Goal: Task Accomplishment & Management: Manage account settings

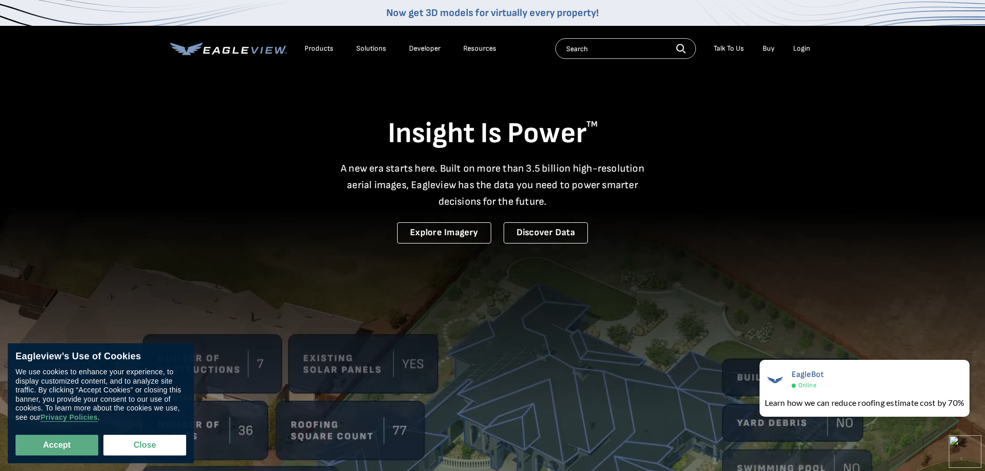
click at [803, 48] on div "Login" at bounding box center [801, 48] width 17 height 9
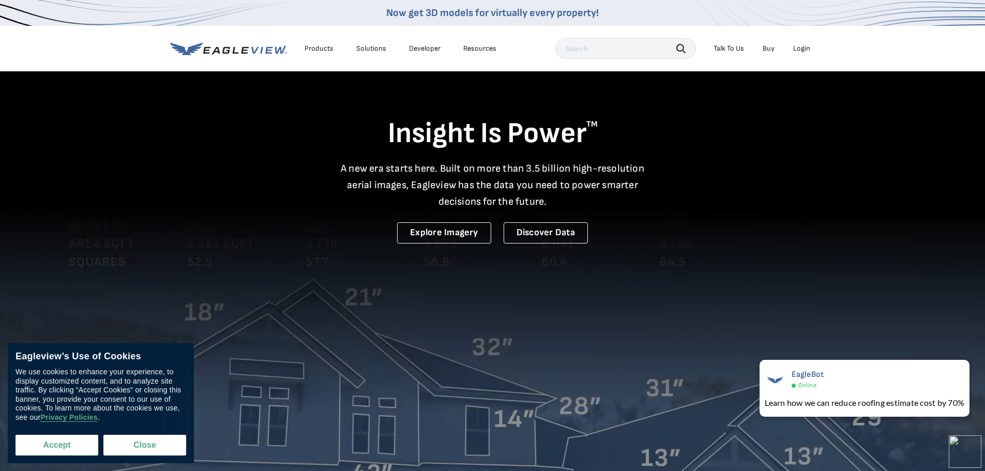
click at [76, 441] on button "Accept" at bounding box center [57, 445] width 83 height 21
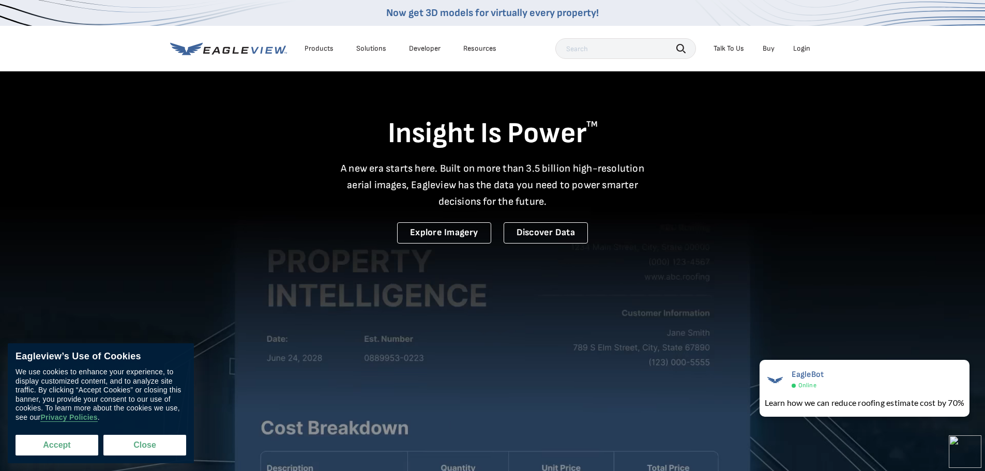
checkbox input "true"
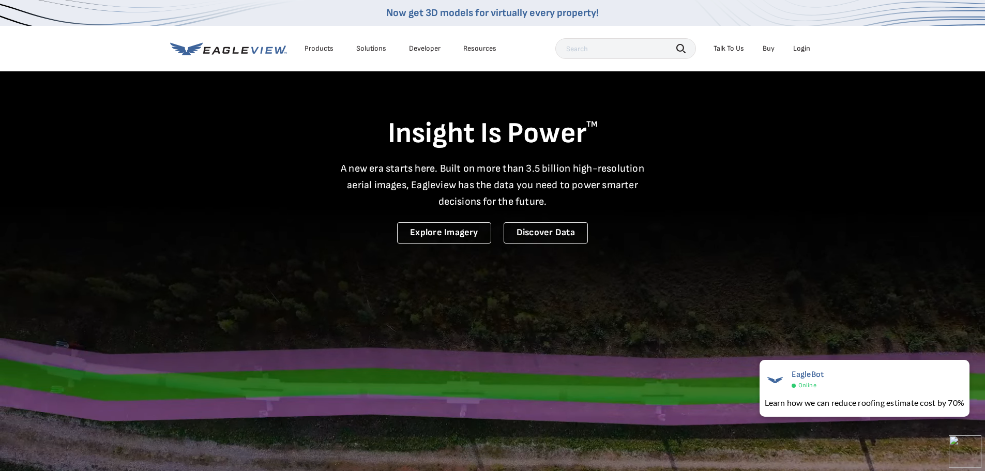
click at [804, 48] on div "Login" at bounding box center [801, 48] width 17 height 9
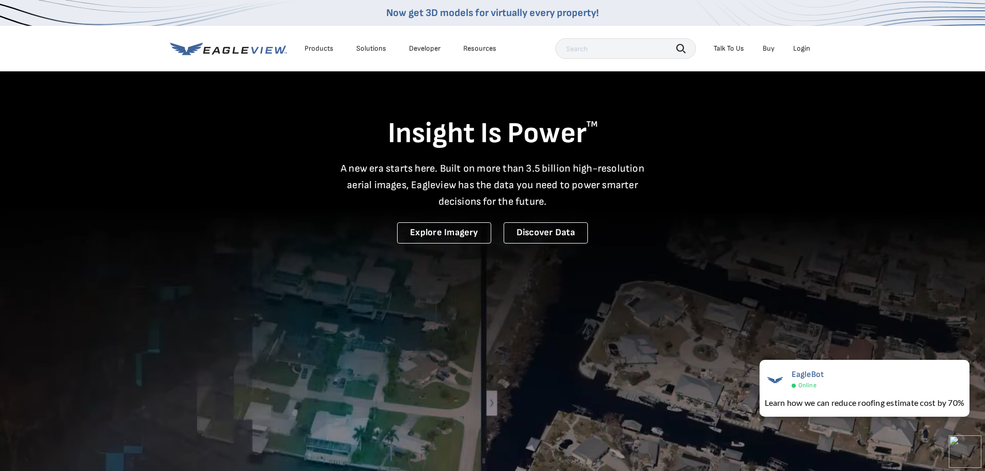
click at [800, 48] on div "Login" at bounding box center [801, 48] width 17 height 9
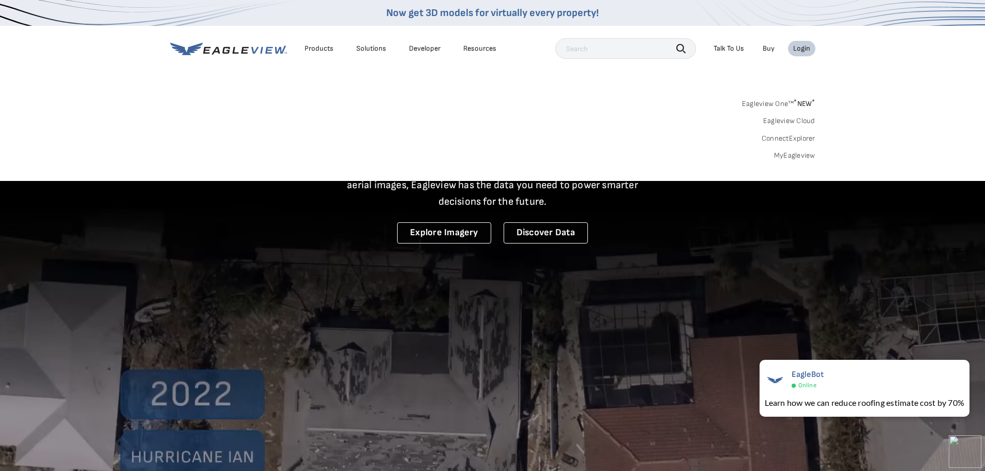
click at [801, 48] on div "Login" at bounding box center [801, 48] width 17 height 9
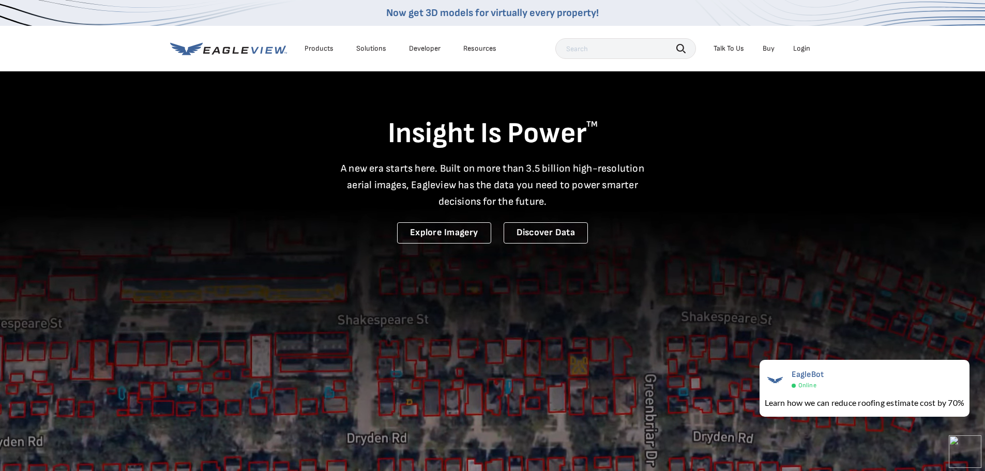
click at [801, 49] on div "Login" at bounding box center [801, 48] width 17 height 9
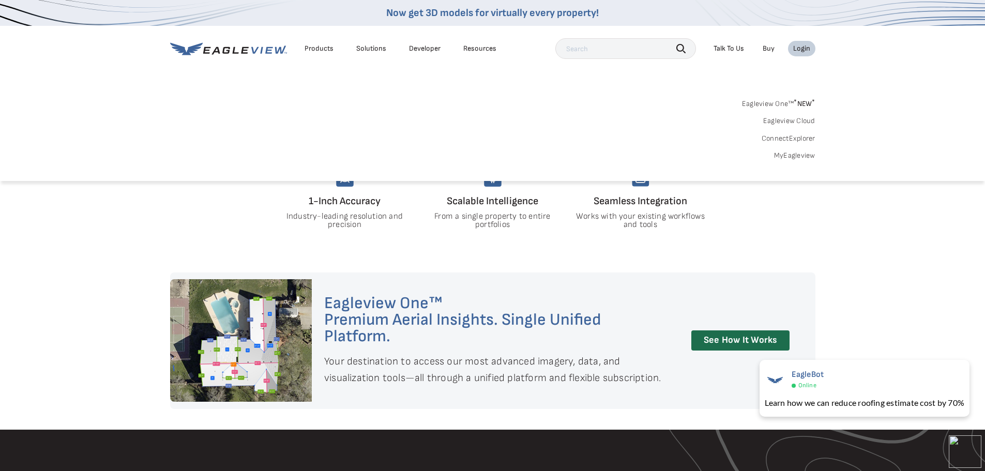
scroll to position [724, 0]
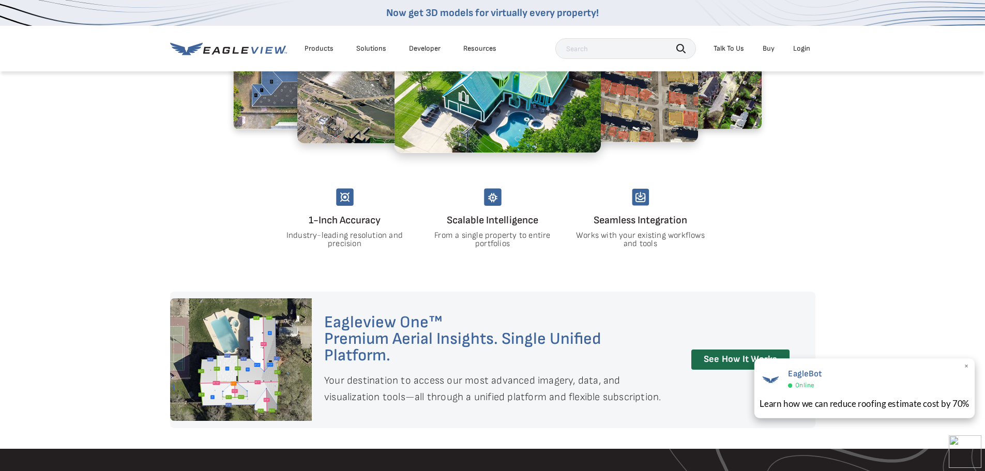
click at [966, 363] on span "×" at bounding box center [967, 366] width 6 height 11
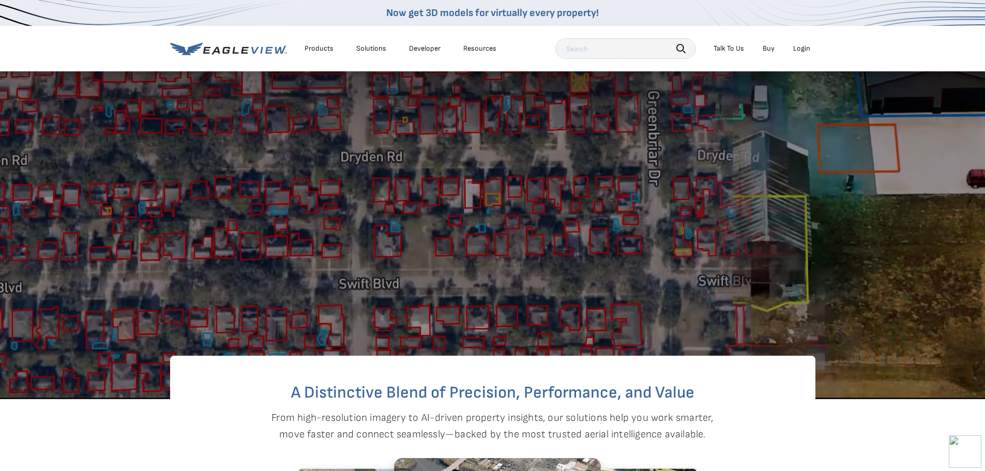
scroll to position [0, 0]
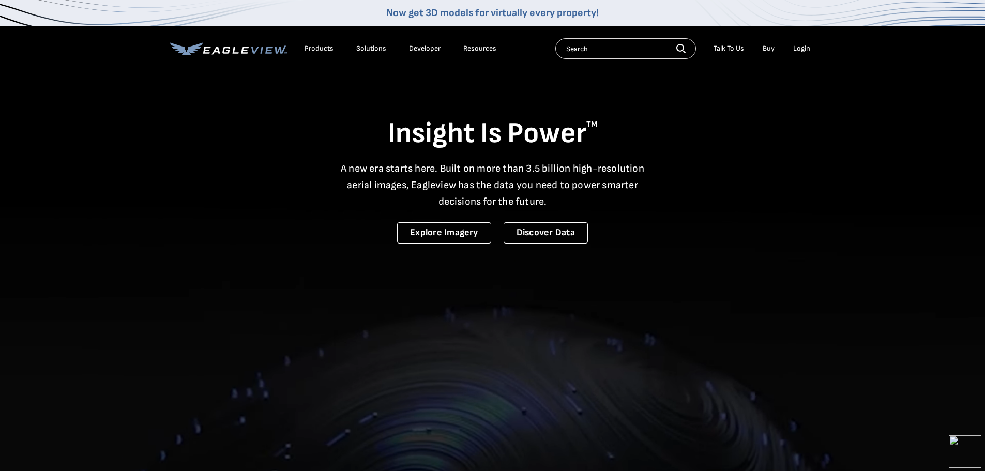
click at [768, 48] on link "Buy" at bounding box center [768, 48] width 12 height 9
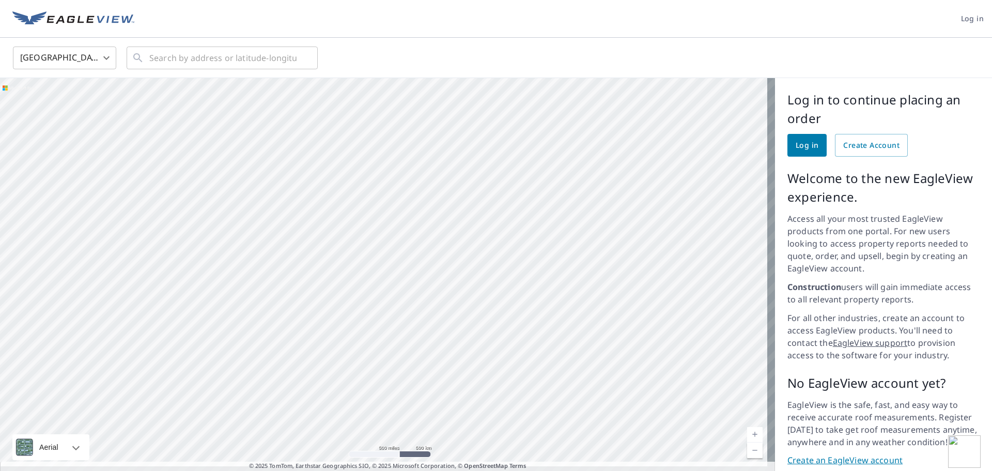
click at [788, 145] on link "Log in" at bounding box center [807, 145] width 39 height 23
